Goal: Transaction & Acquisition: Purchase product/service

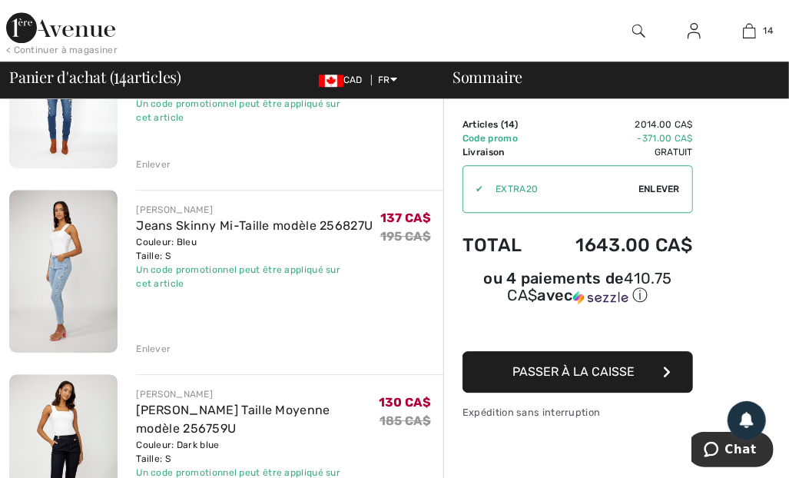
scroll to position [2118, 0]
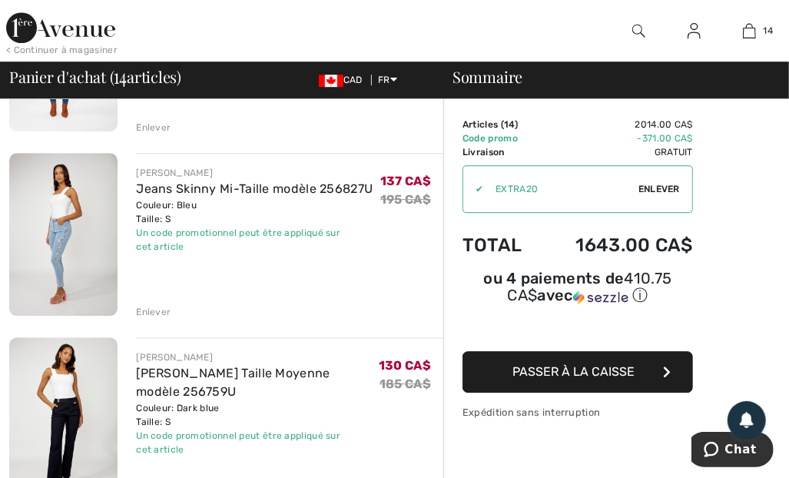
click at [79, 391] on img at bounding box center [63, 418] width 108 height 163
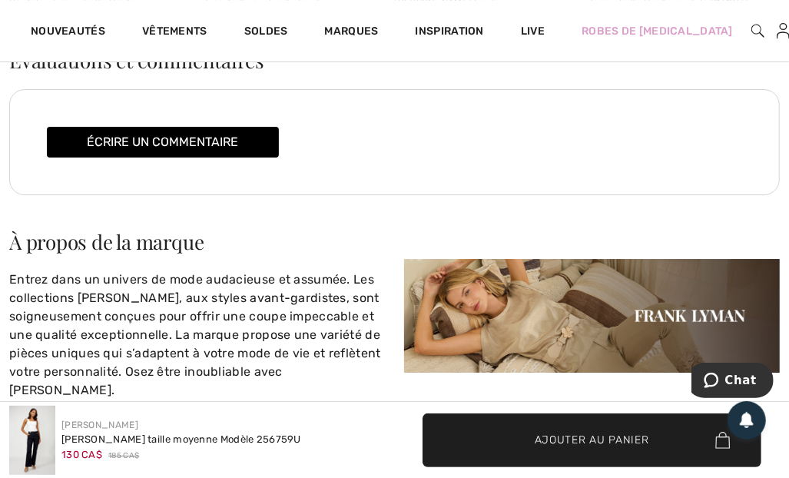
scroll to position [2551, 0]
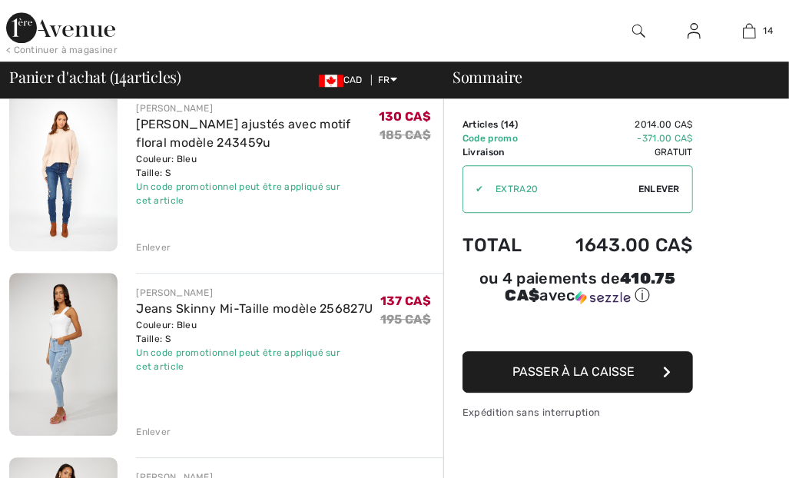
scroll to position [1947, 0]
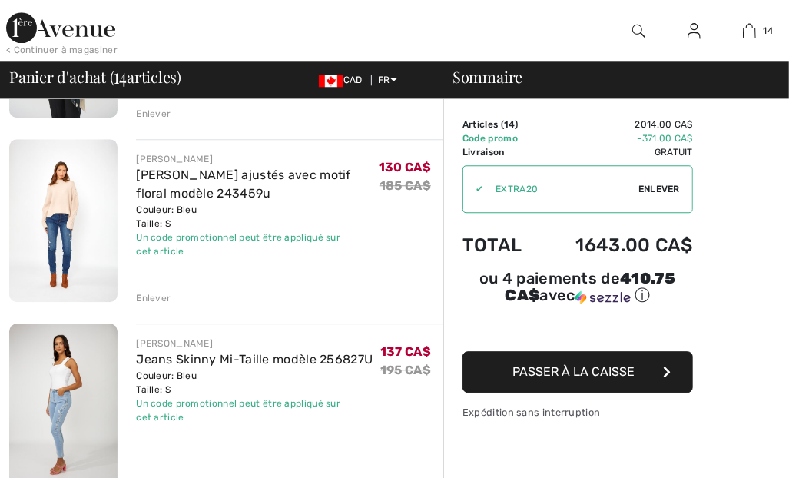
click at [73, 221] on img at bounding box center [63, 220] width 108 height 163
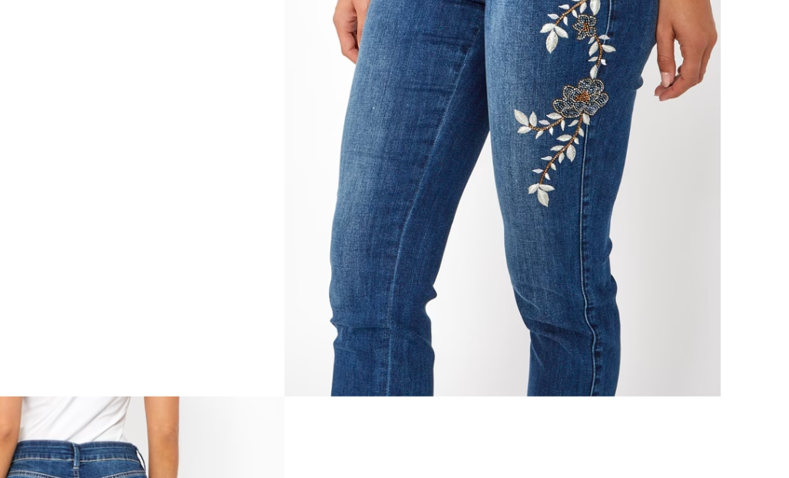
scroll to position [609, 0]
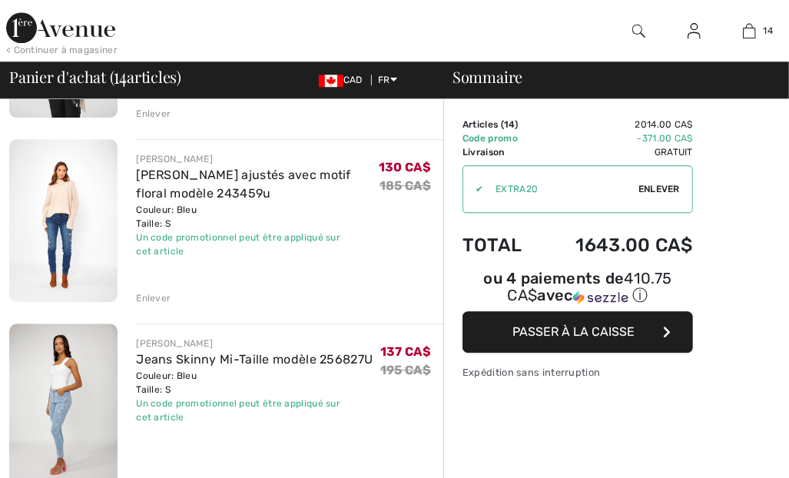
click at [82, 400] on img at bounding box center [63, 405] width 108 height 163
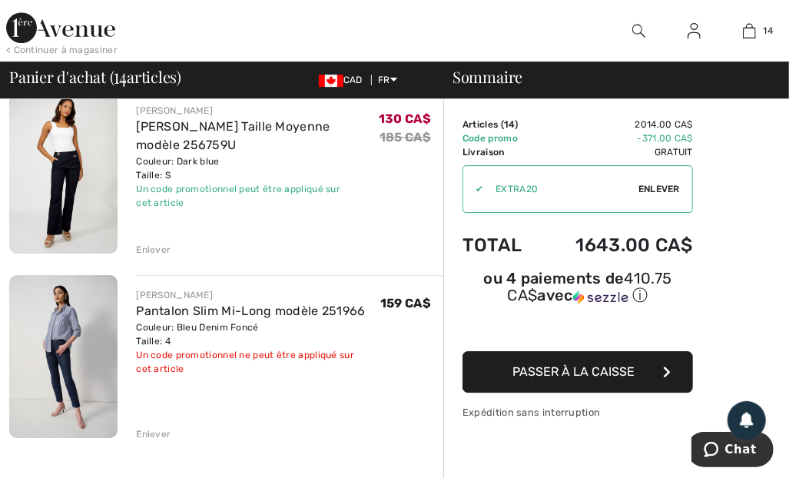
scroll to position [2366, 0]
